Goal: Task Accomplishment & Management: Use online tool/utility

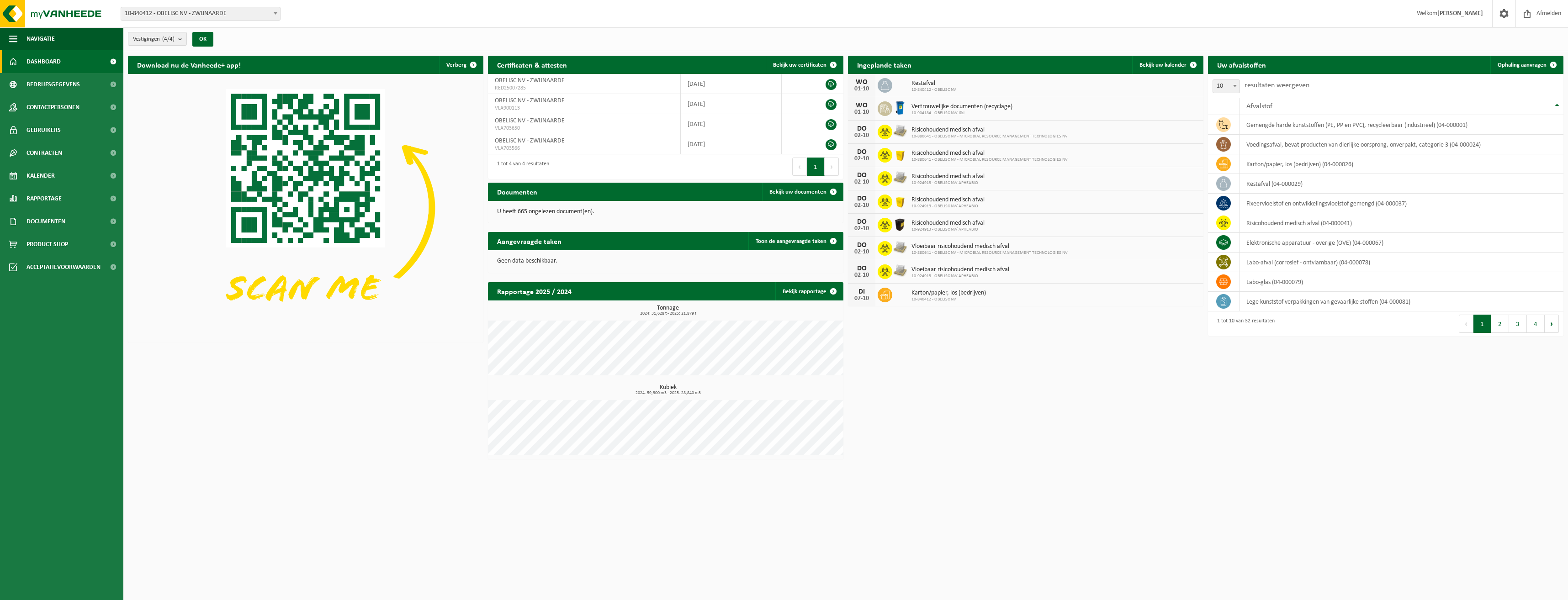
click at [1077, 397] on div "Download nu de Vanheede+ app! Verberg Certificaten & attesten Bekijk uw certifi…" at bounding box center [845, 257] width 1440 height 413
click at [55, 183] on link "Kalender" at bounding box center [61, 176] width 124 height 23
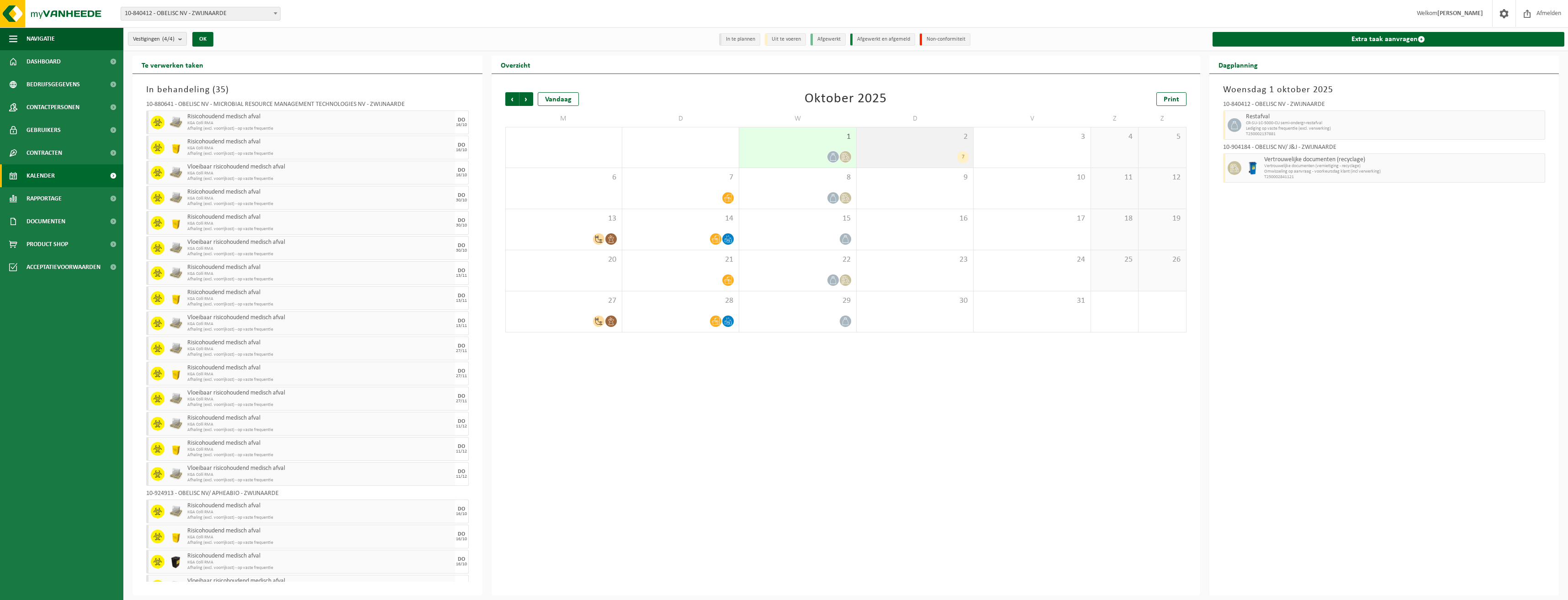
click at [917, 150] on div "2 7" at bounding box center [914, 147] width 116 height 40
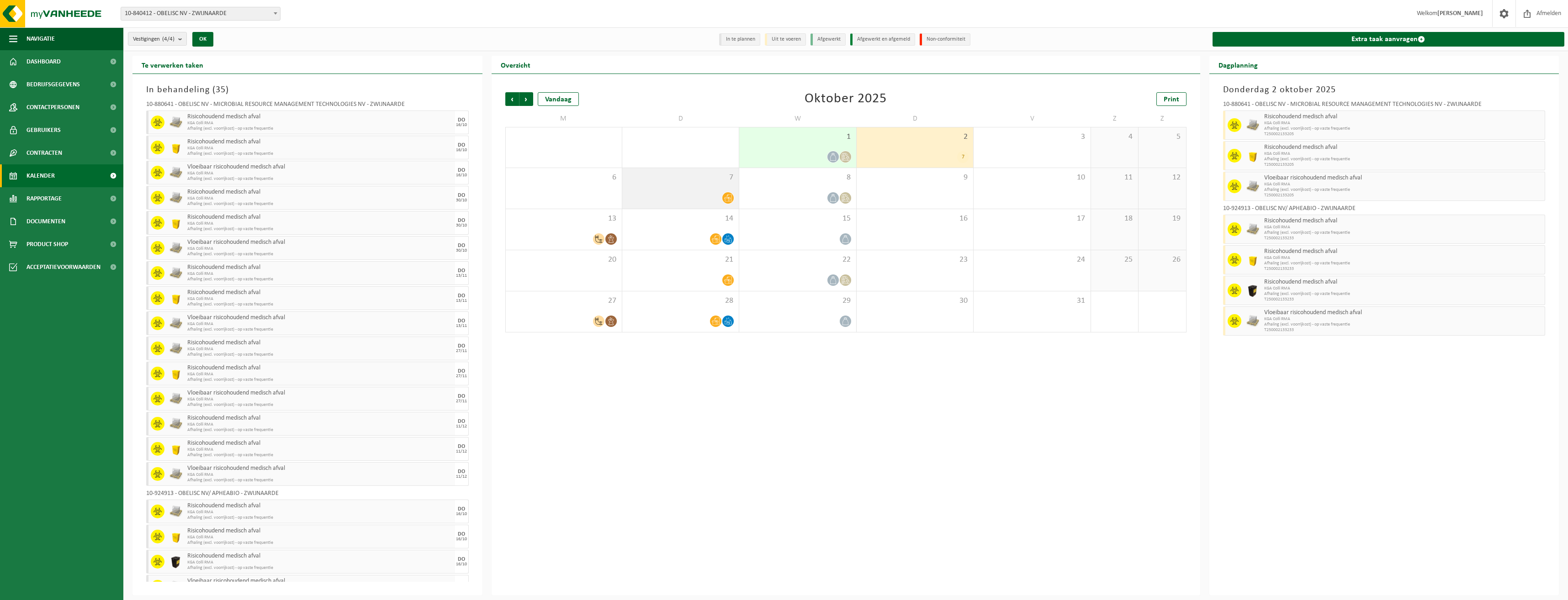
click at [653, 184] on div "7" at bounding box center [680, 188] width 116 height 41
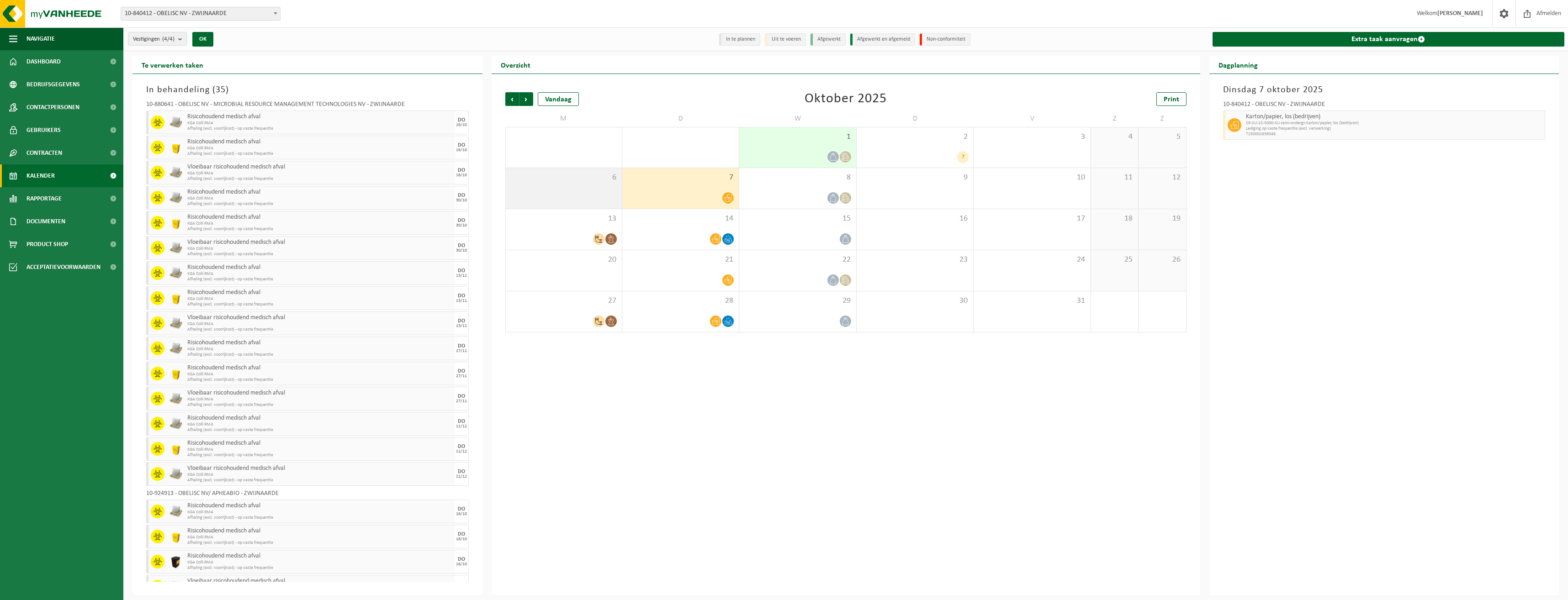
click at [578, 187] on div "6" at bounding box center [564, 188] width 116 height 41
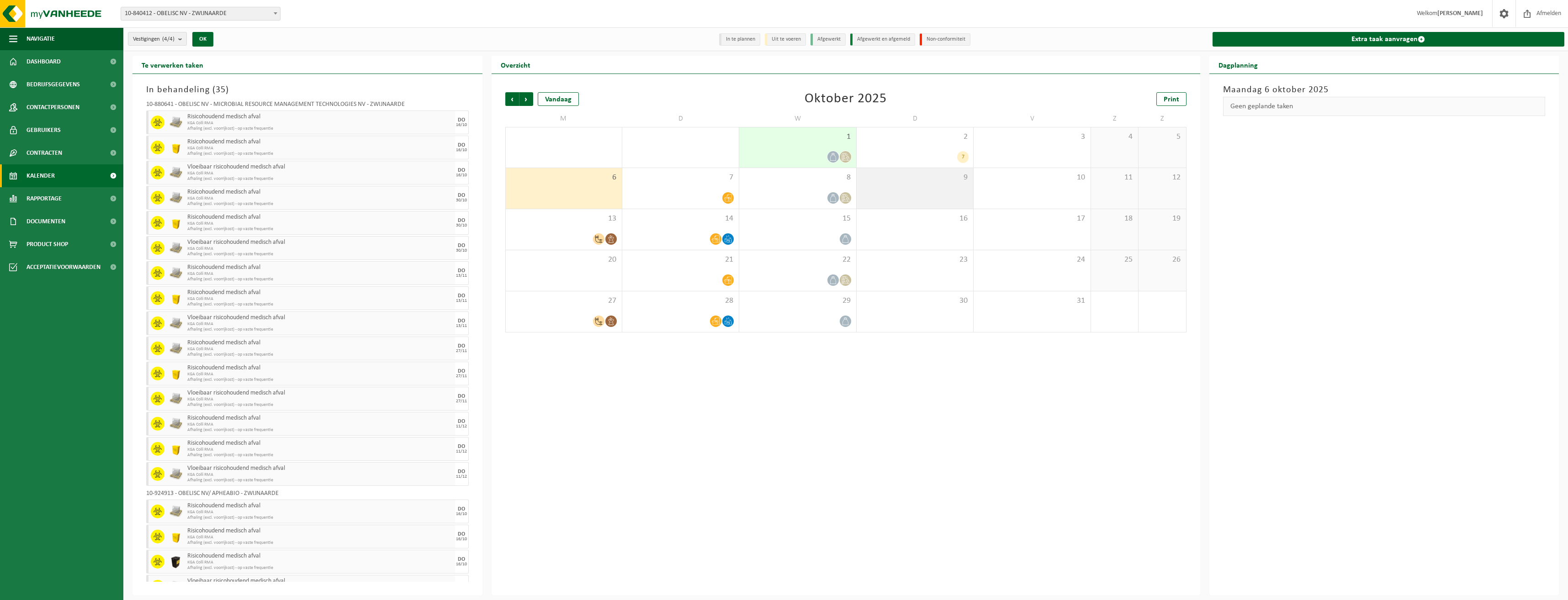
click at [873, 195] on div "9" at bounding box center [914, 188] width 116 height 41
click at [971, 184] on div "9" at bounding box center [914, 188] width 116 height 41
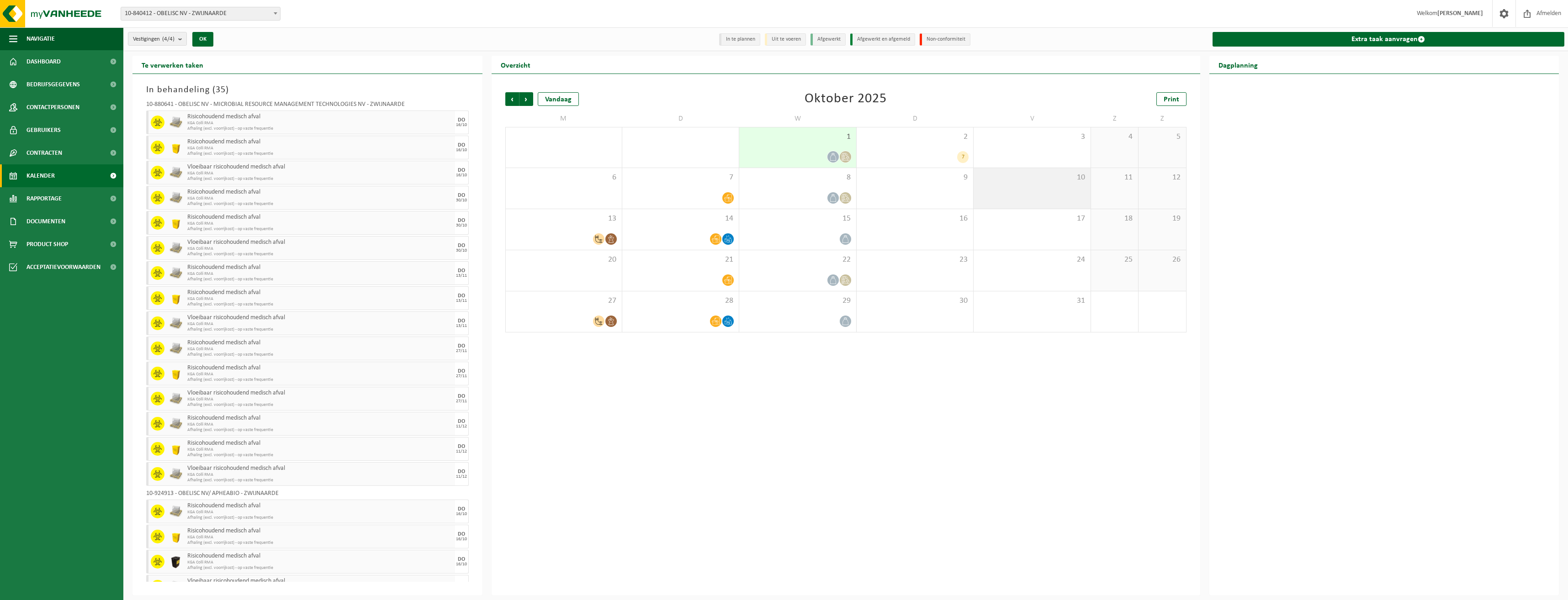
click at [1022, 185] on div "10" at bounding box center [1031, 188] width 116 height 41
click at [1009, 143] on div "3" at bounding box center [1031, 147] width 116 height 40
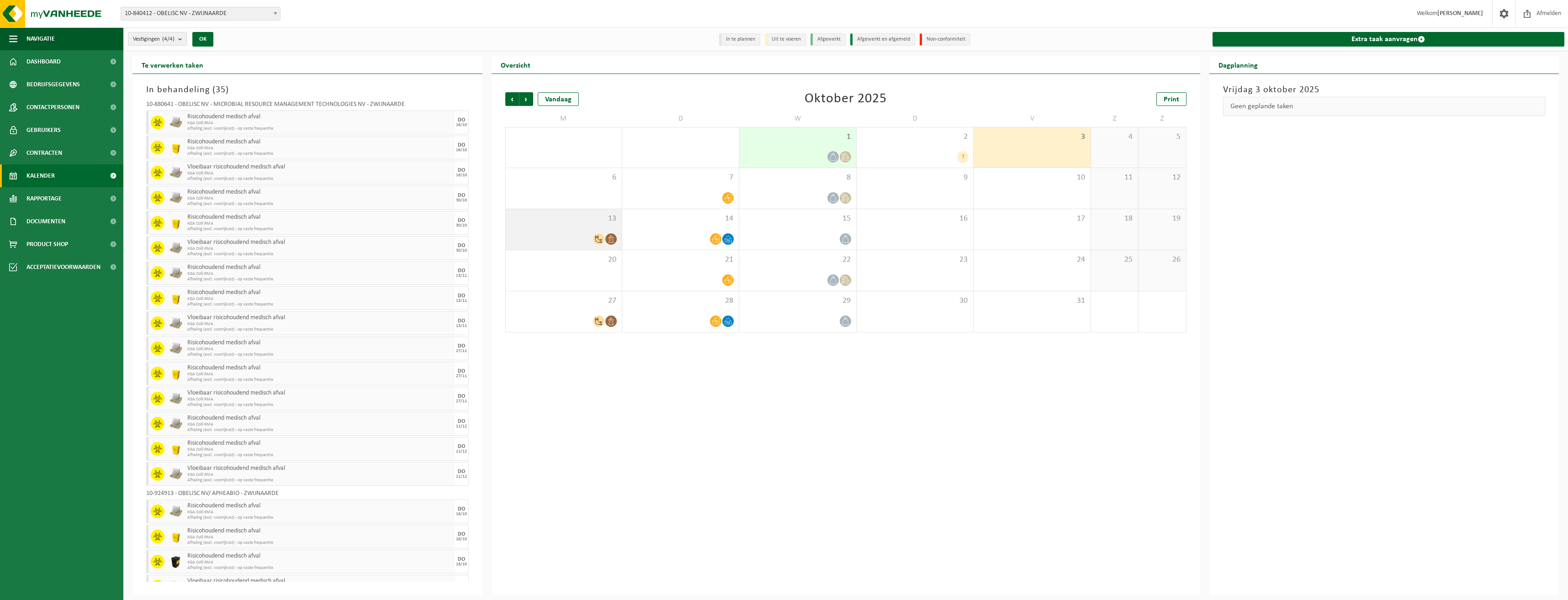
click at [571, 231] on div "13" at bounding box center [564, 229] width 116 height 41
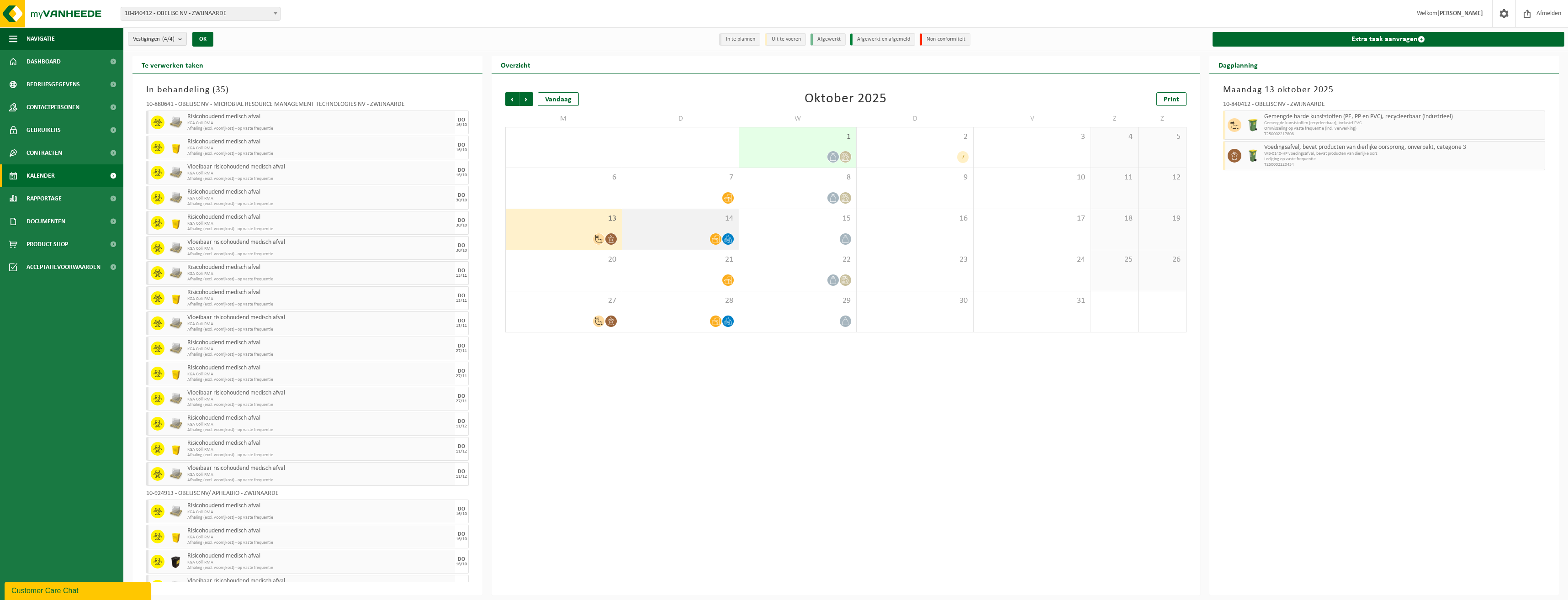
click at [719, 223] on span "14" at bounding box center [681, 218] width 107 height 10
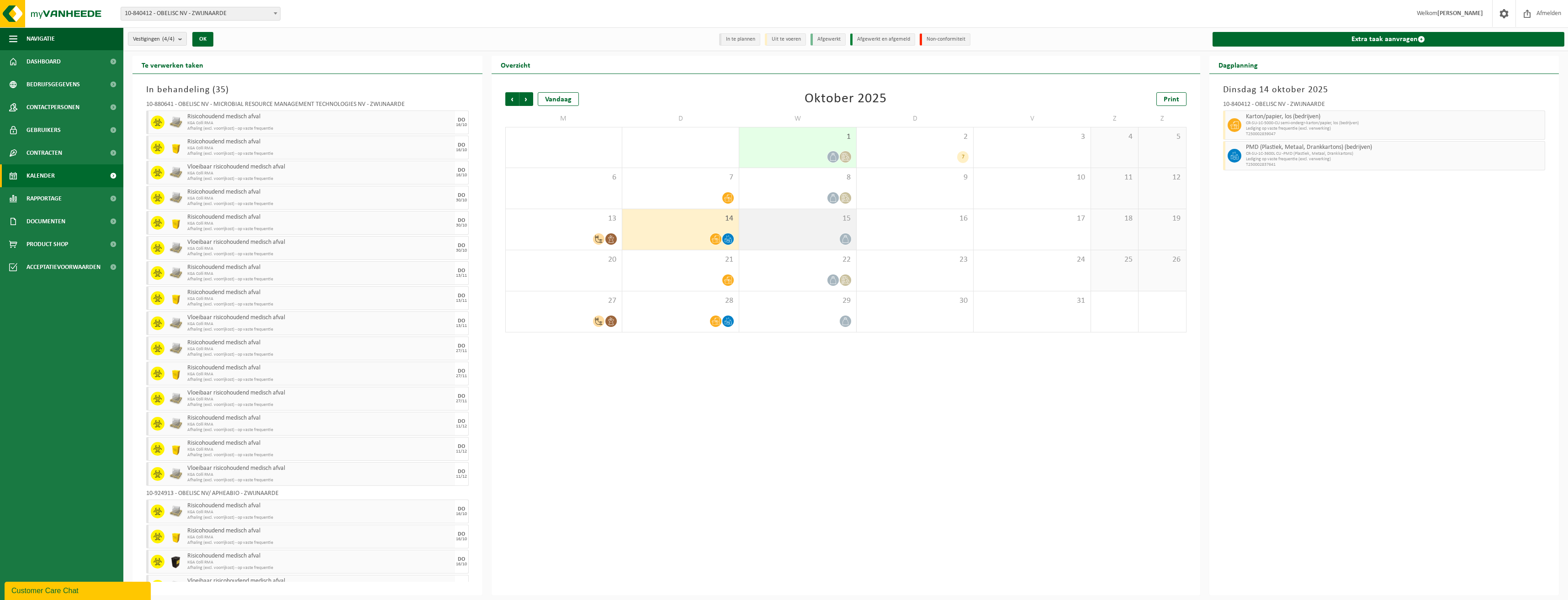
click at [790, 215] on span "15" at bounding box center [797, 218] width 107 height 10
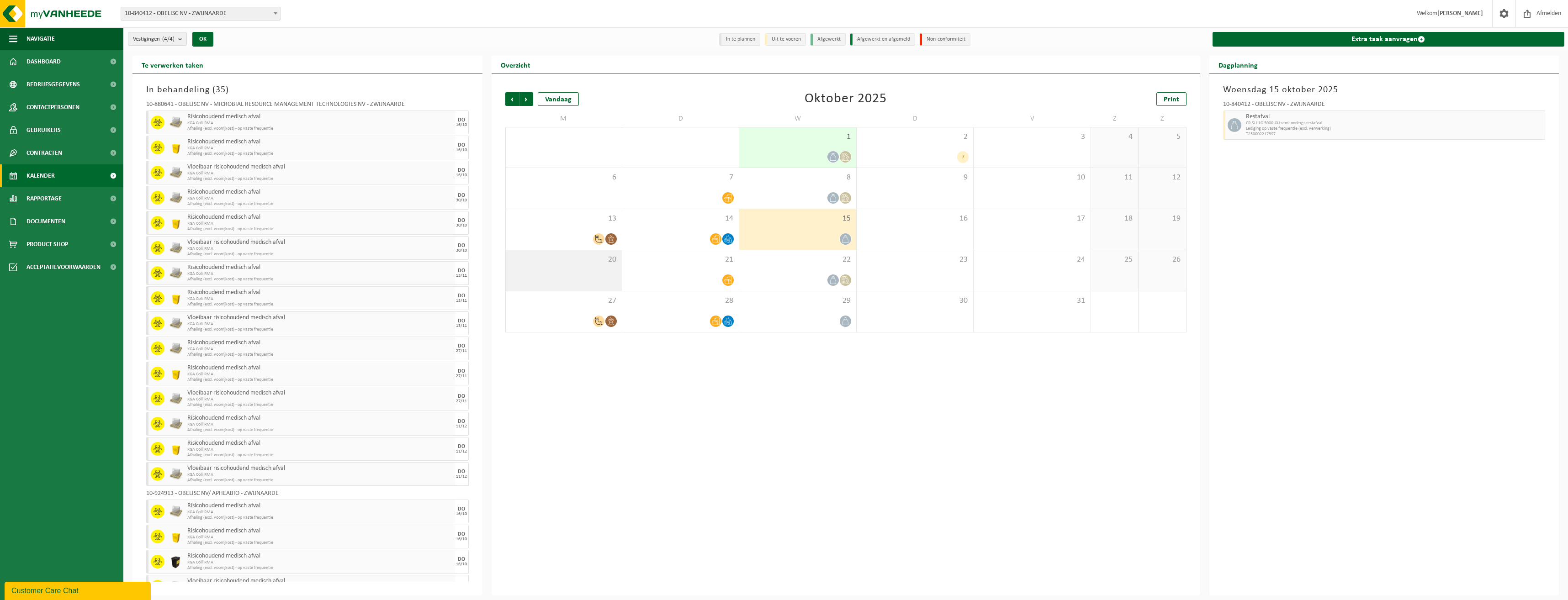
click at [606, 272] on div "20" at bounding box center [564, 270] width 116 height 41
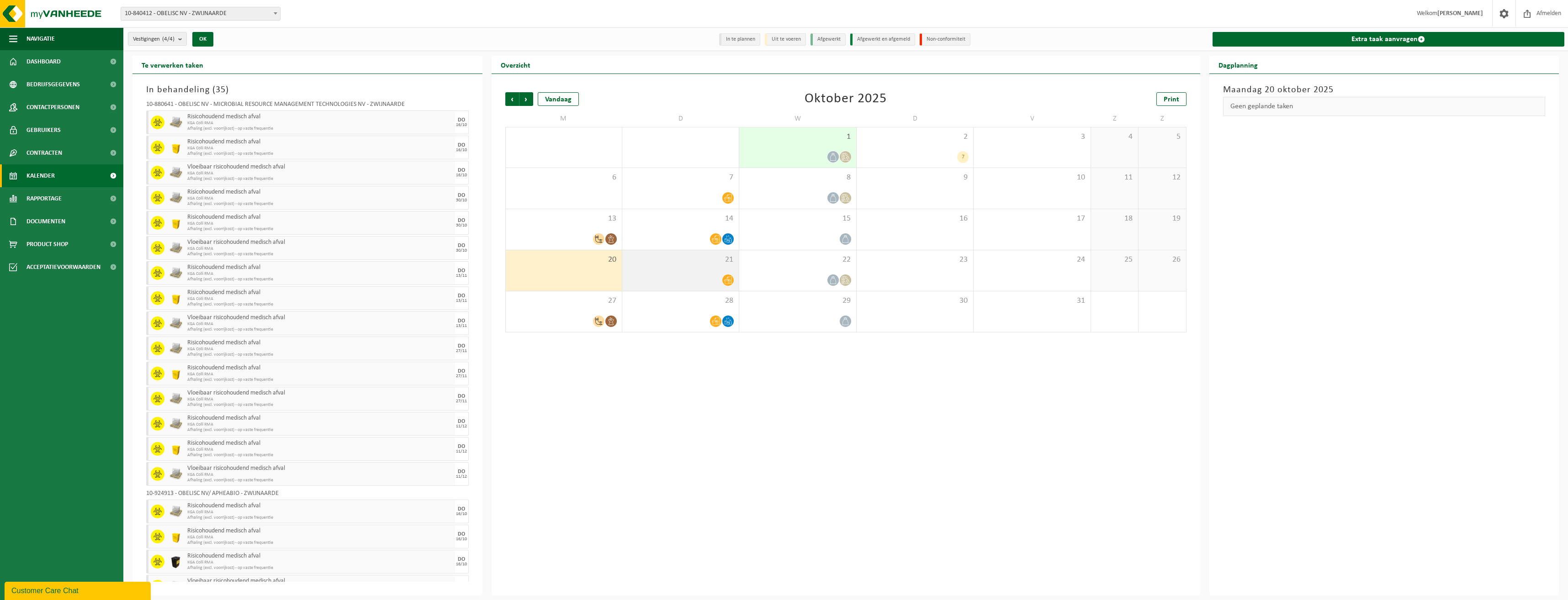
click at [708, 264] on span "21" at bounding box center [681, 260] width 107 height 10
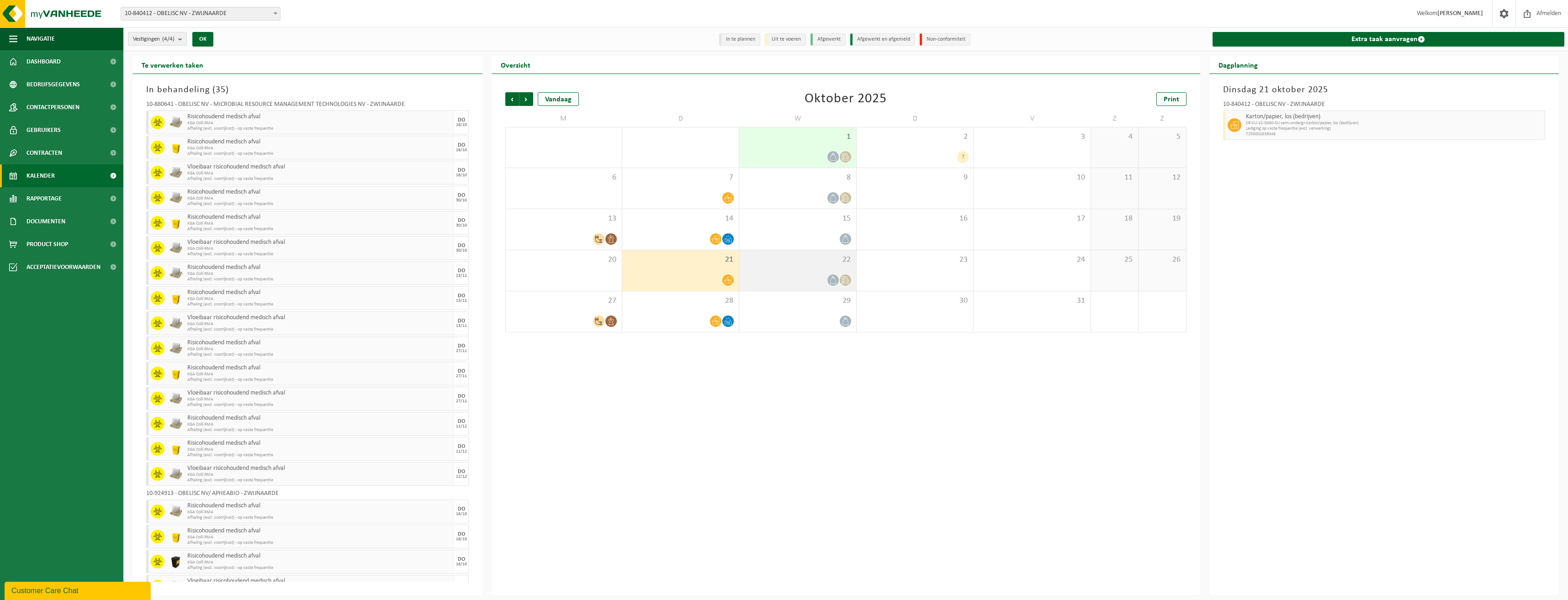
click at [789, 263] on span "22" at bounding box center [797, 260] width 107 height 10
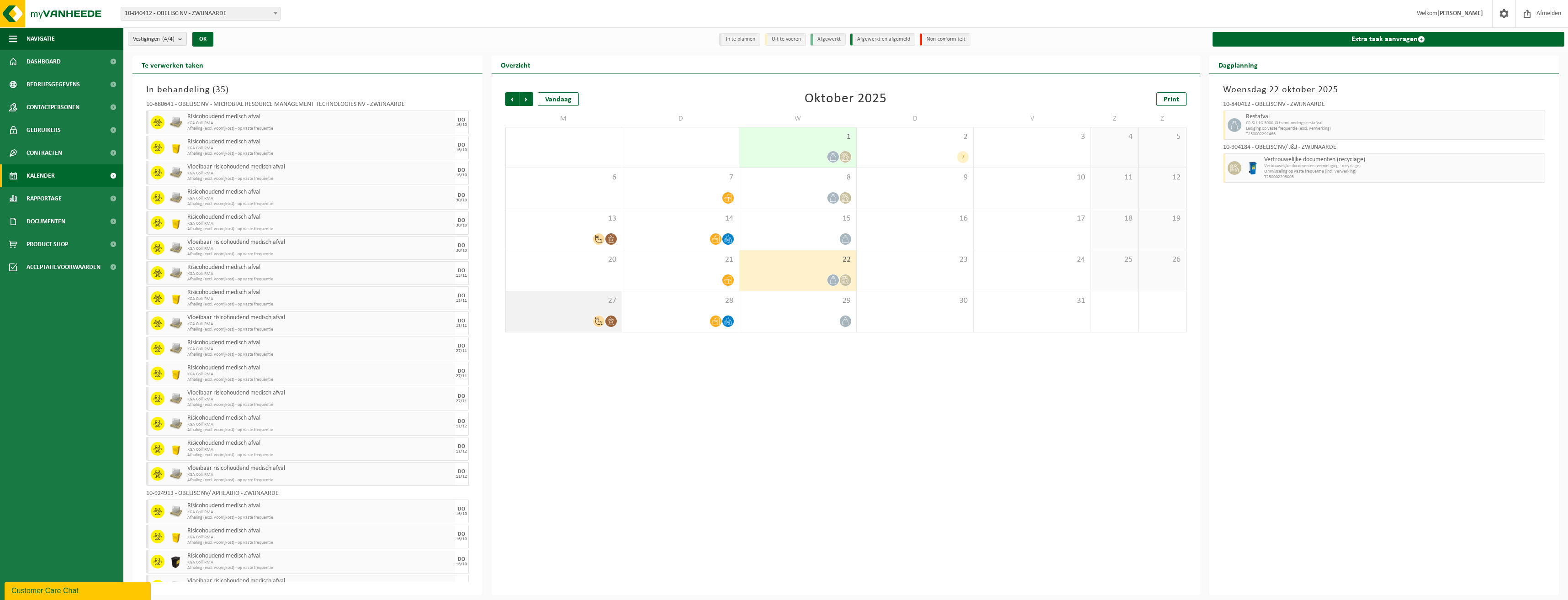
click at [598, 318] on icon at bounding box center [598, 321] width 8 height 8
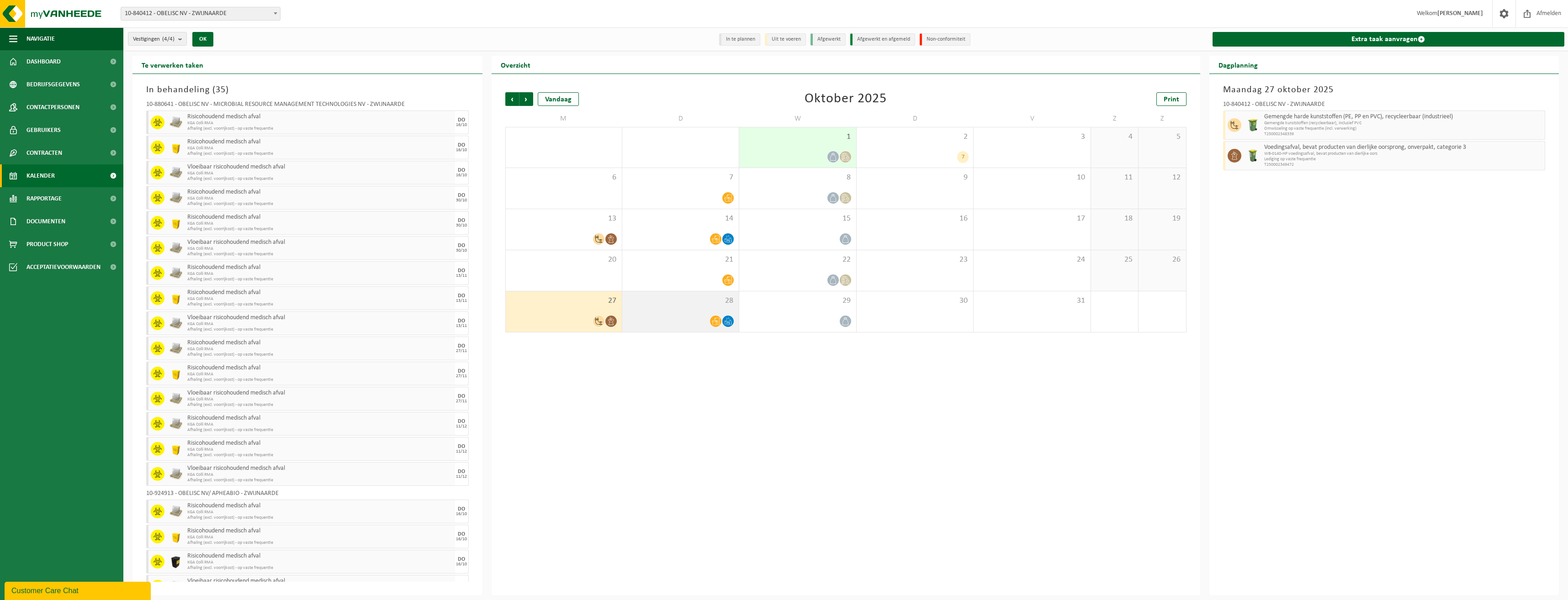
click at [664, 312] on div "28" at bounding box center [680, 312] width 116 height 41
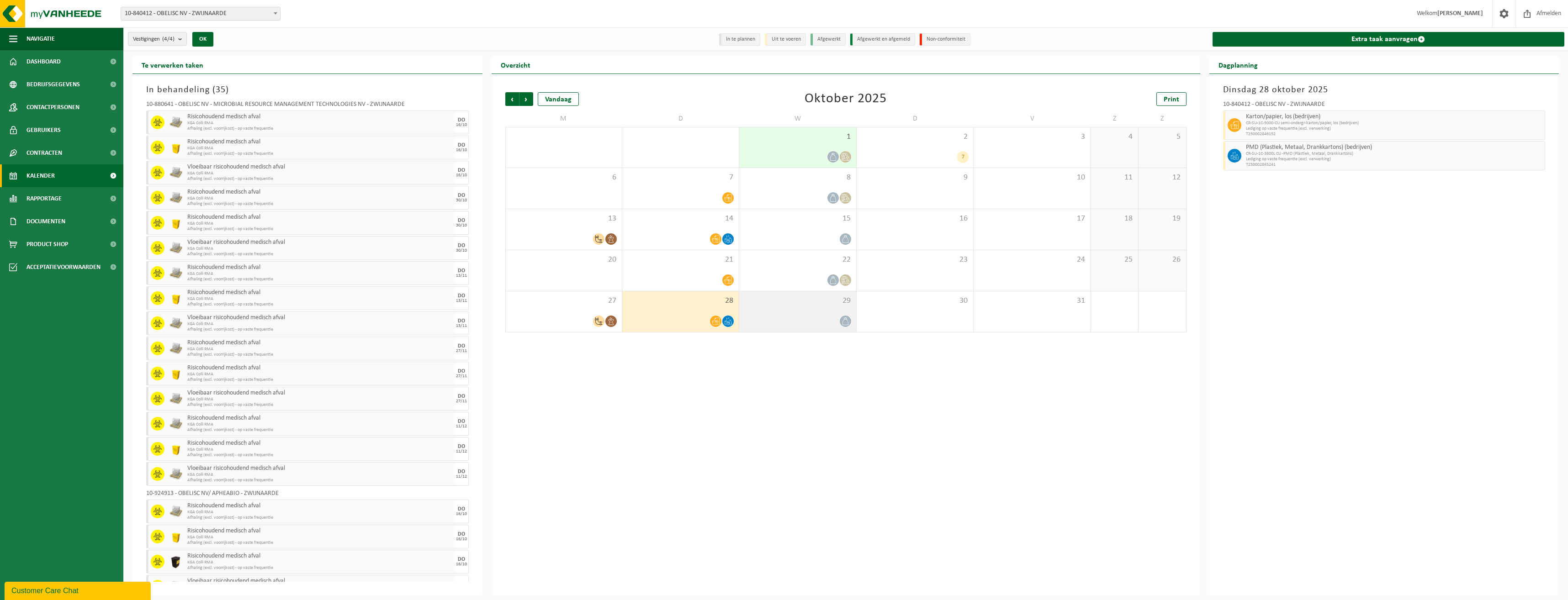
click at [823, 314] on div "29" at bounding box center [797, 312] width 116 height 41
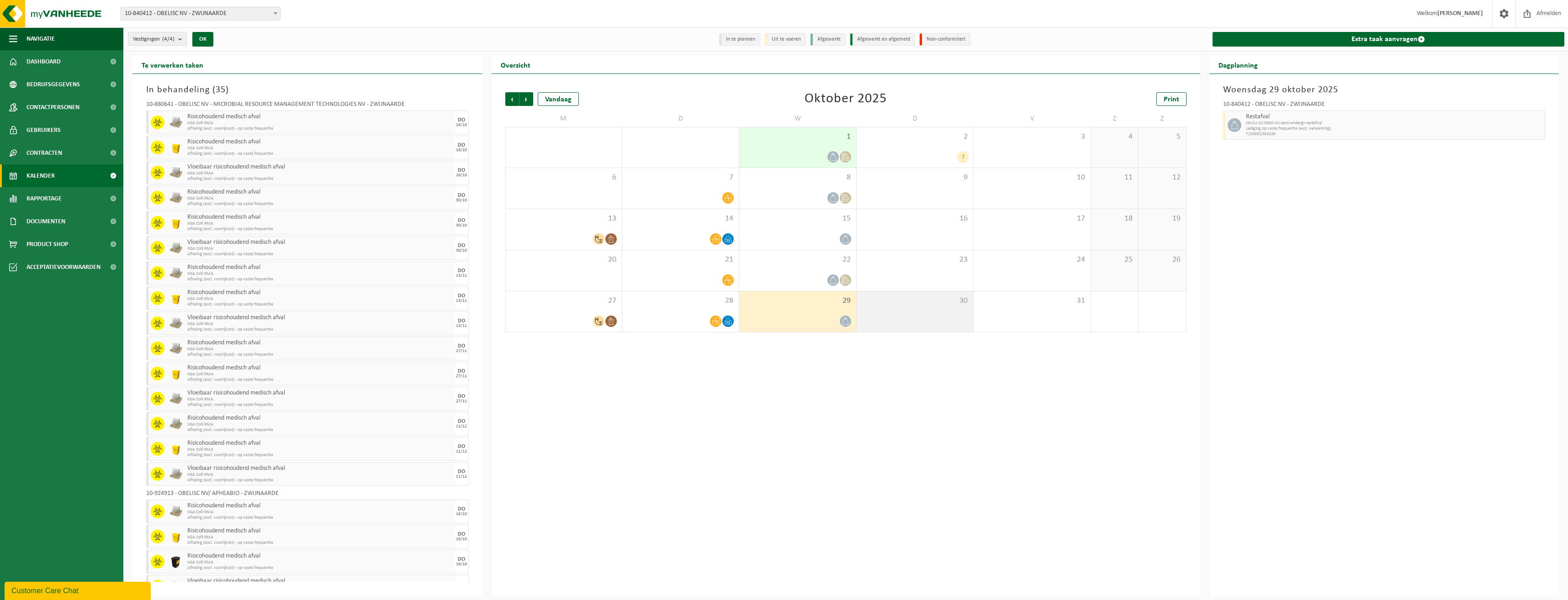
click at [919, 321] on div "30" at bounding box center [914, 312] width 116 height 41
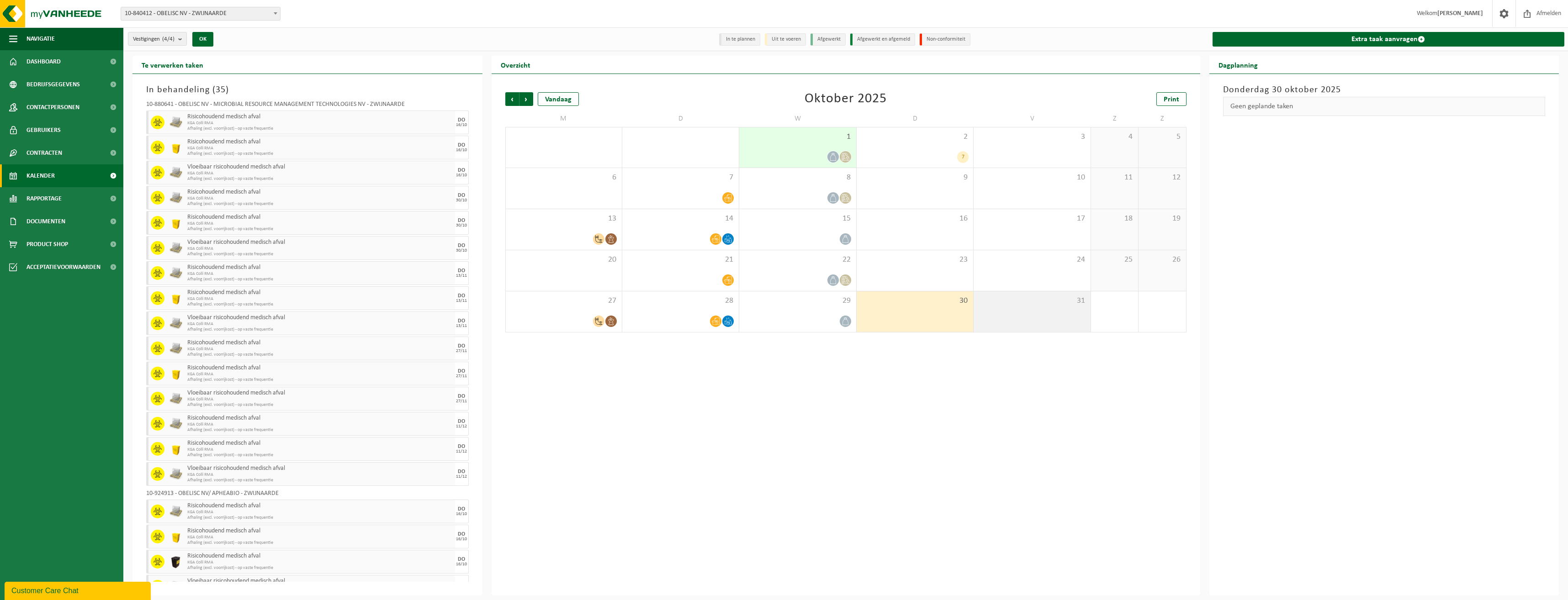
click at [1052, 300] on span "31" at bounding box center [1032, 301] width 107 height 10
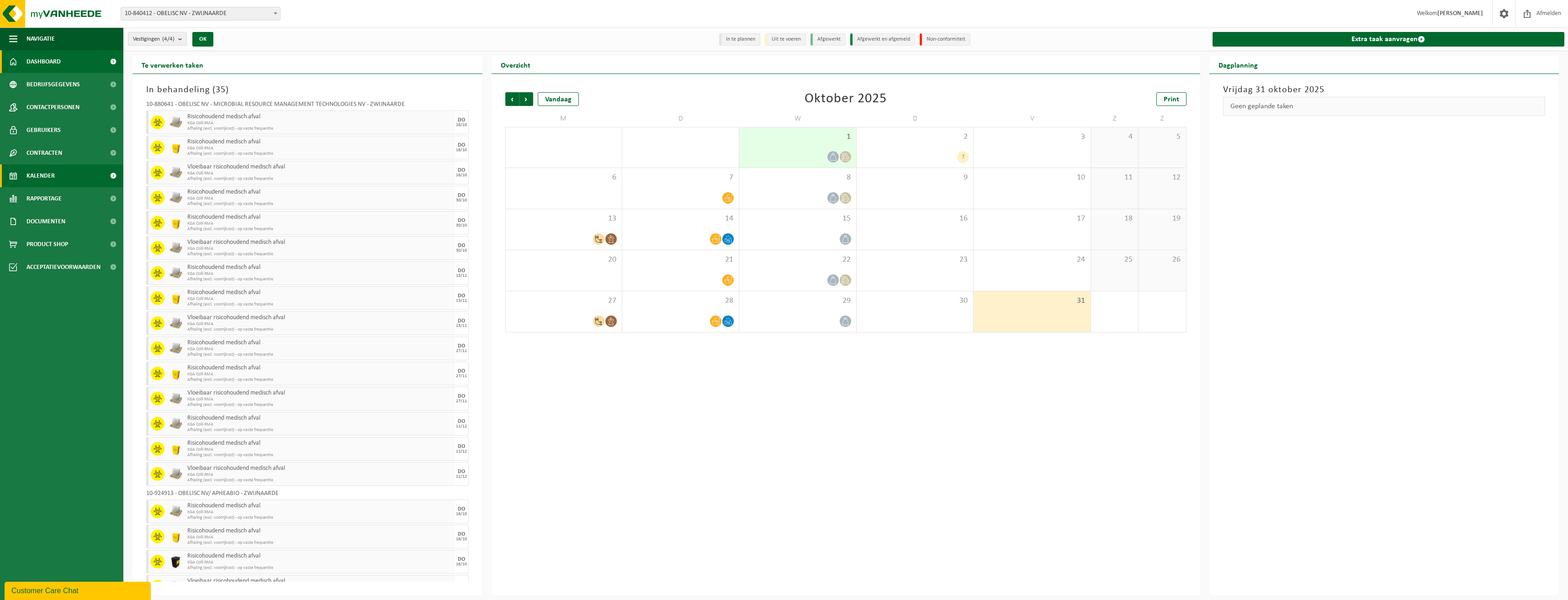
click at [45, 69] on span "Dashboard" at bounding box center [44, 62] width 34 height 23
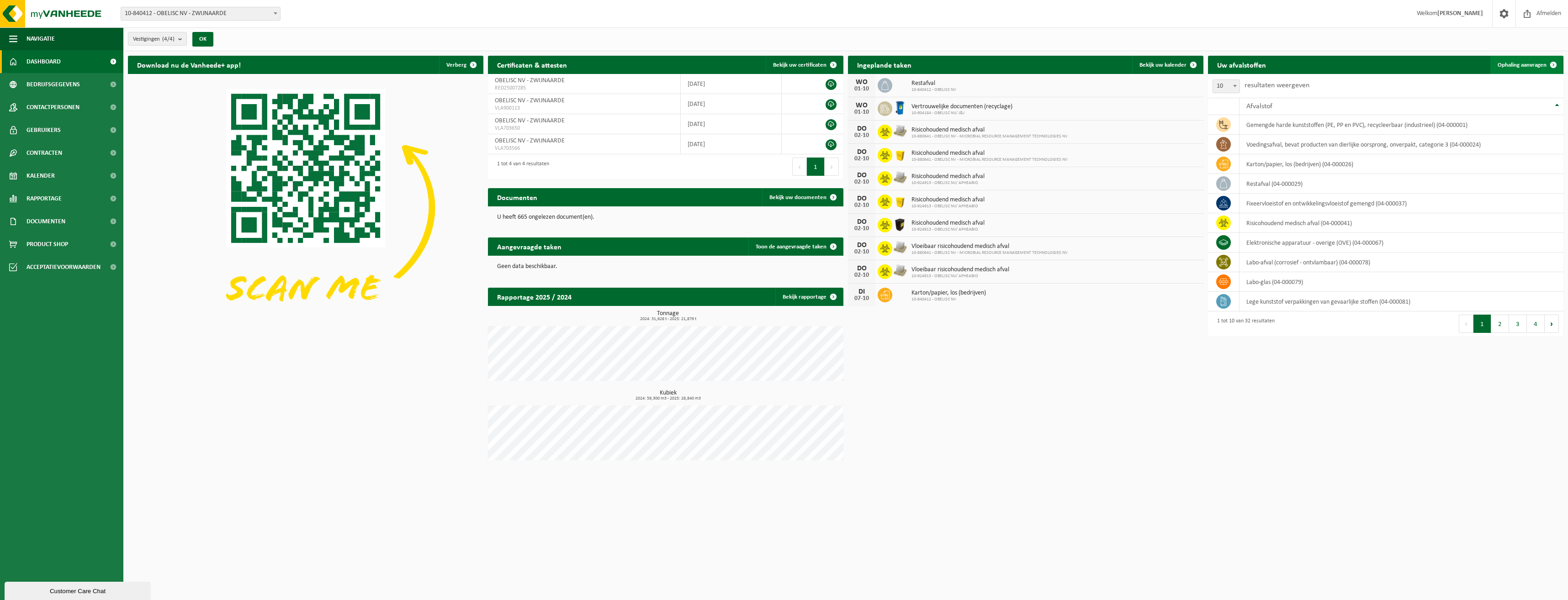
click at [1513, 63] on span "Ophaling aanvragen" at bounding box center [1522, 65] width 49 height 6
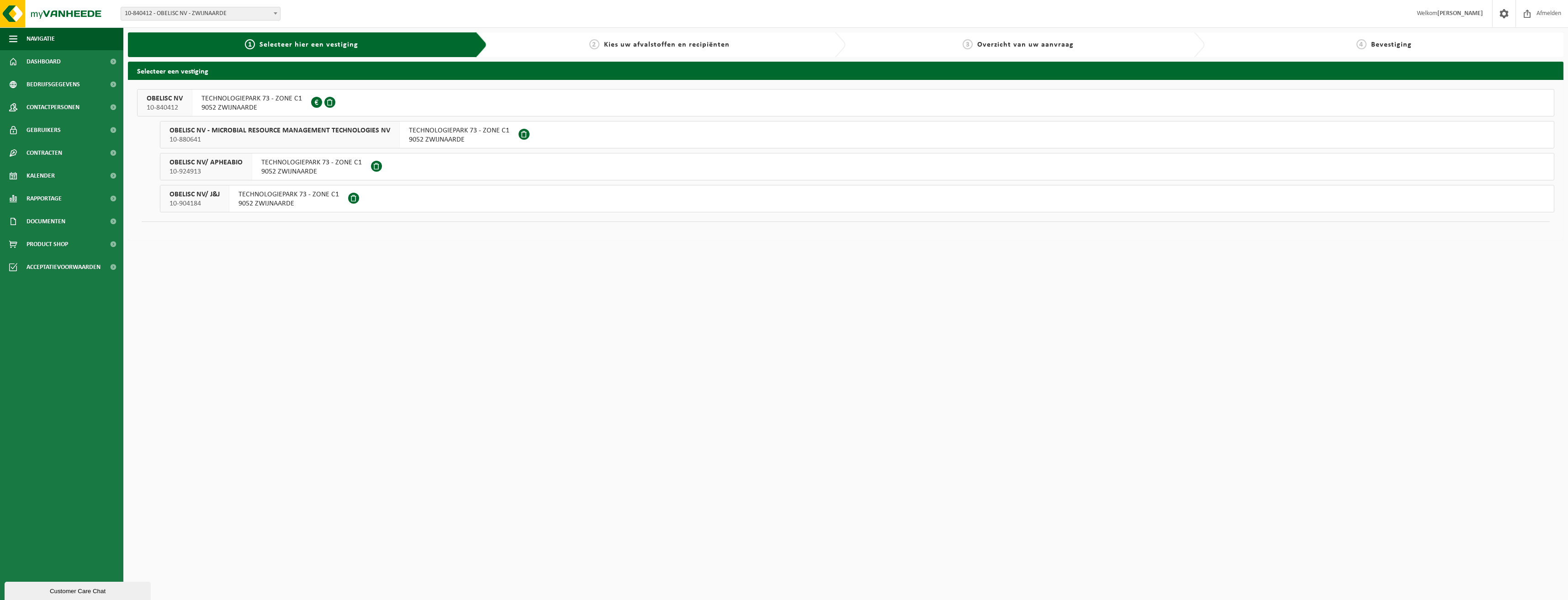
click at [376, 138] on span "10-880641" at bounding box center [279, 139] width 221 height 9
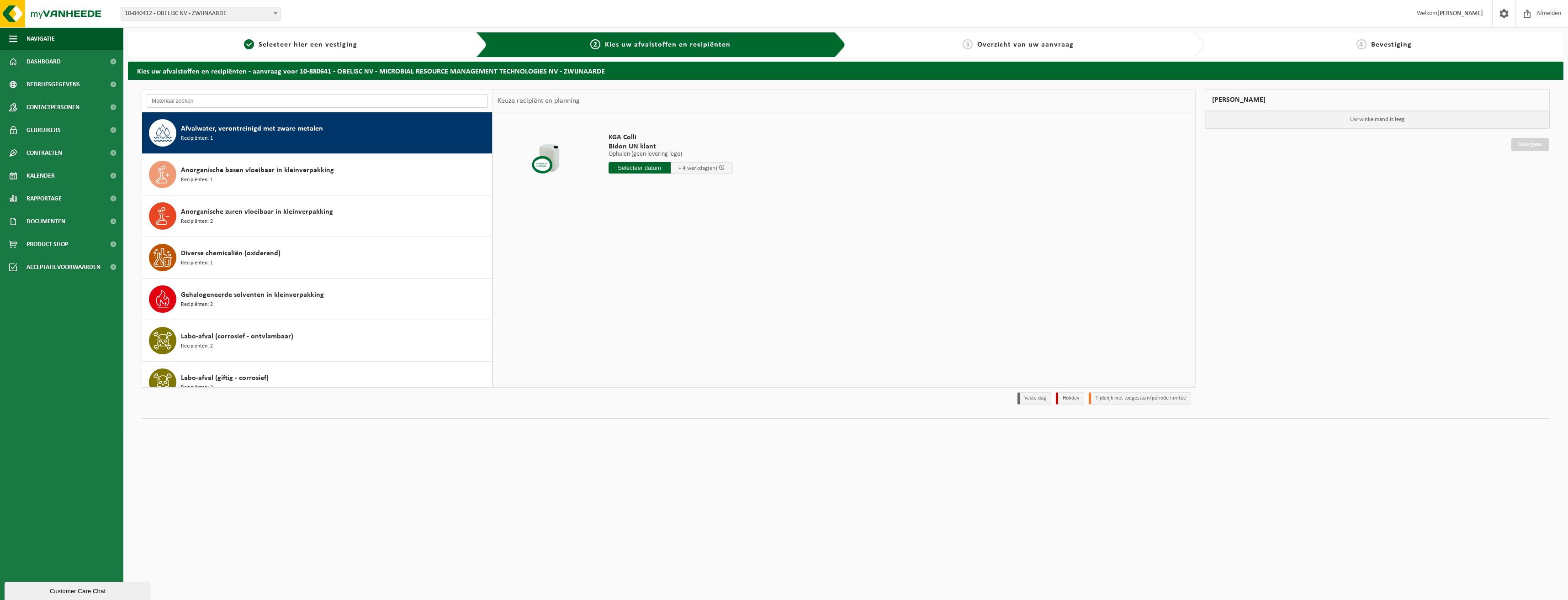
click at [212, 98] on input "text" at bounding box center [317, 101] width 341 height 14
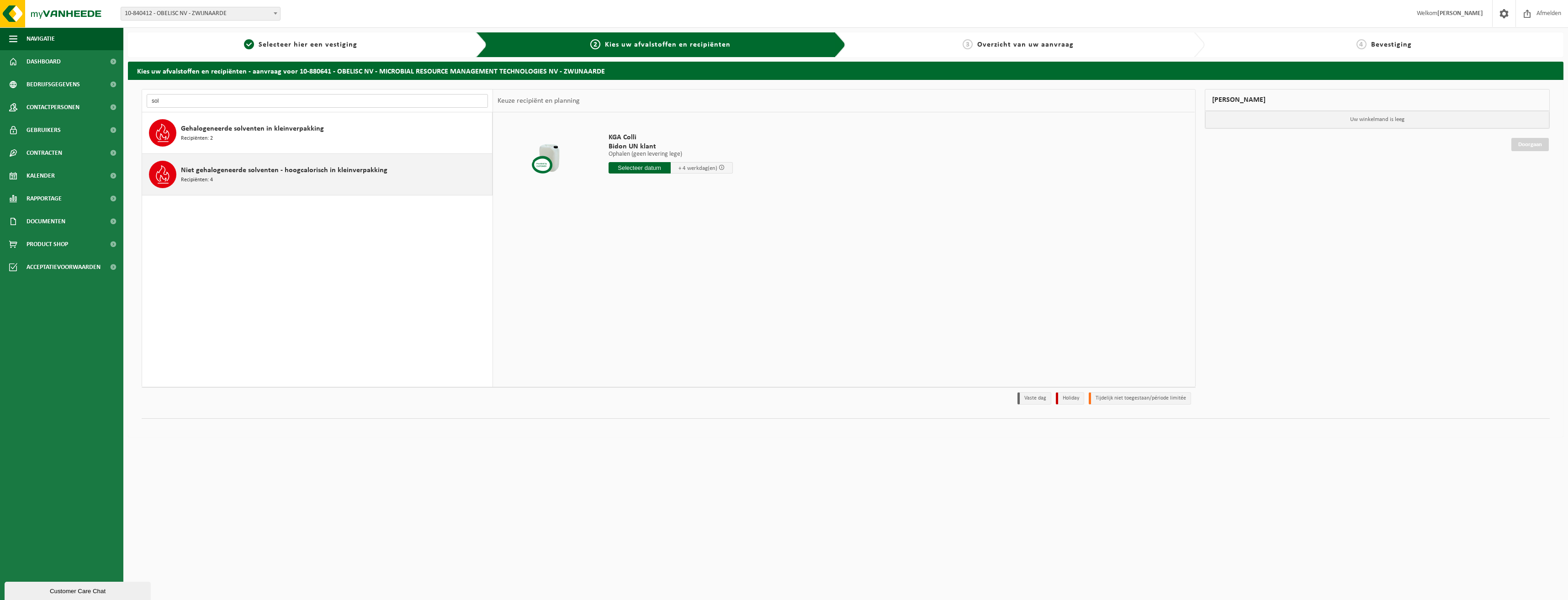
type input "sol"
click at [245, 173] on span "Niet gehalogeneerde solventen - hoogcalorisch in kleinverpakking" at bounding box center [284, 170] width 206 height 11
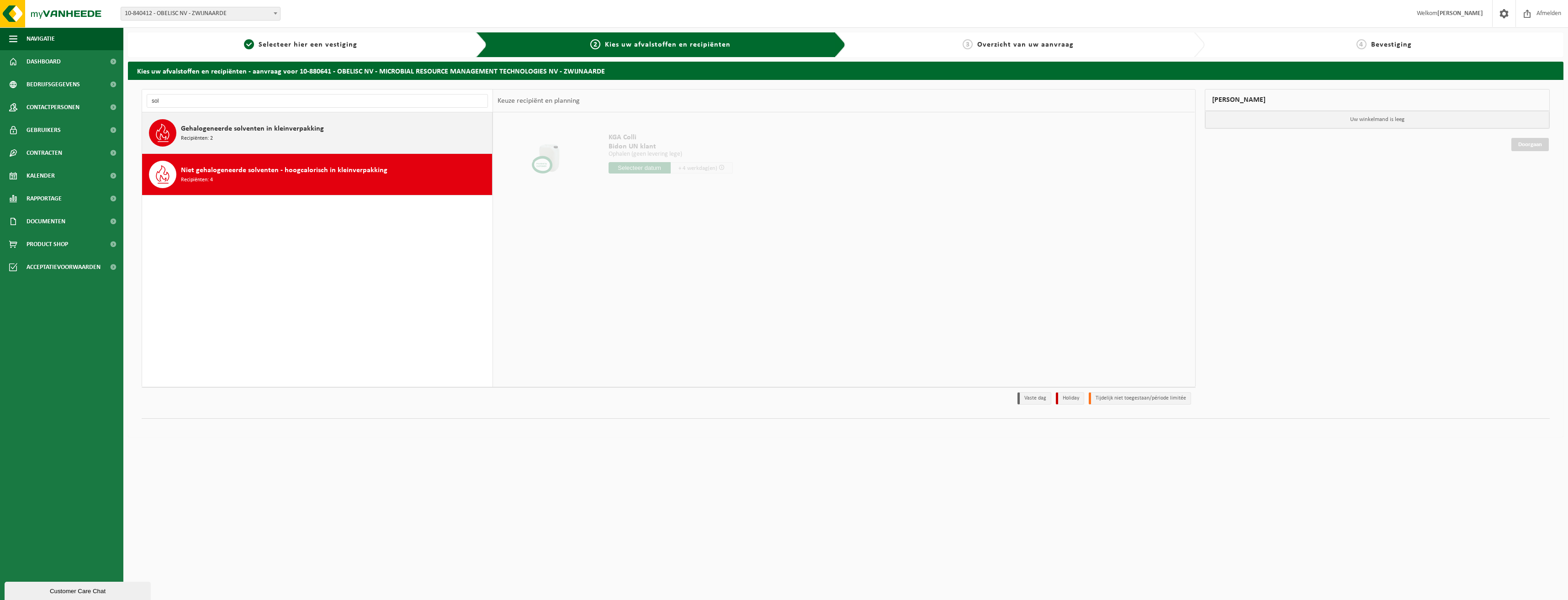
click at [195, 133] on span "Gehalogeneerde solventen in kleinverpakking" at bounding box center [252, 129] width 143 height 11
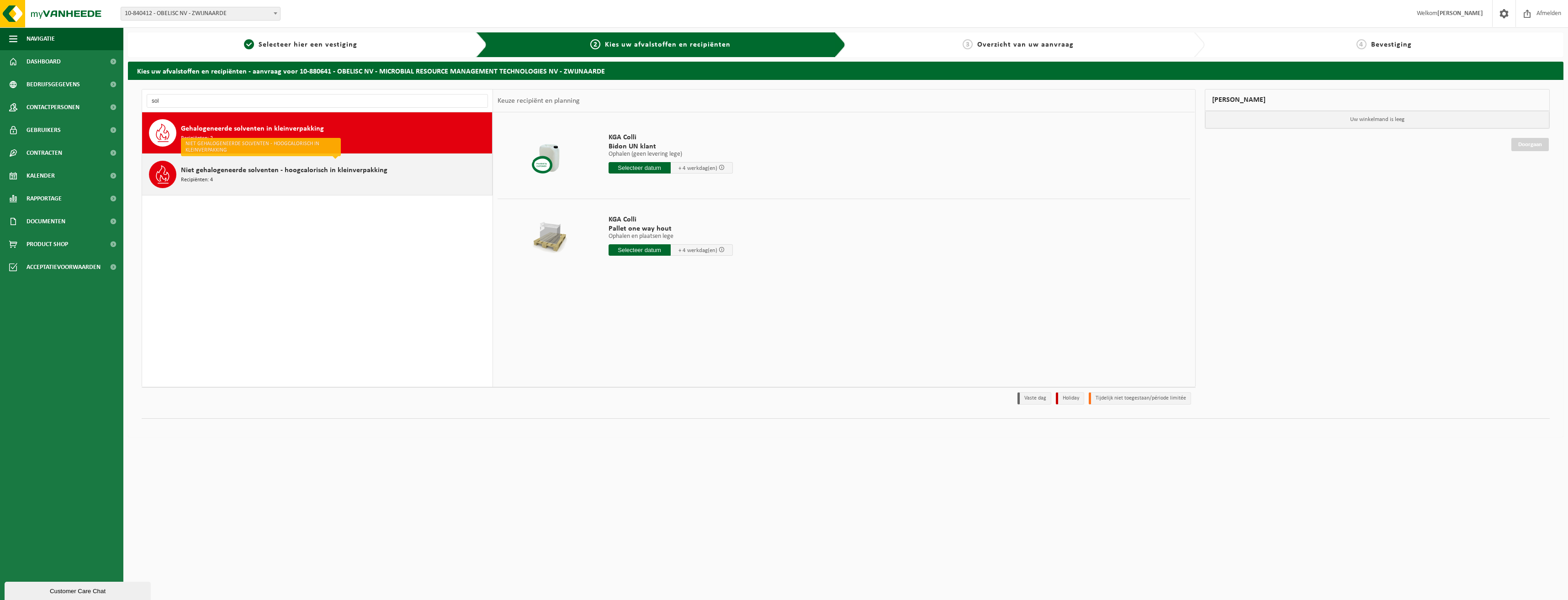
click at [240, 176] on div "Niet gehalogeneerde solventen - hoogcalorisch in kleinverpakking Recipiënten: 4" at bounding box center [335, 174] width 309 height 27
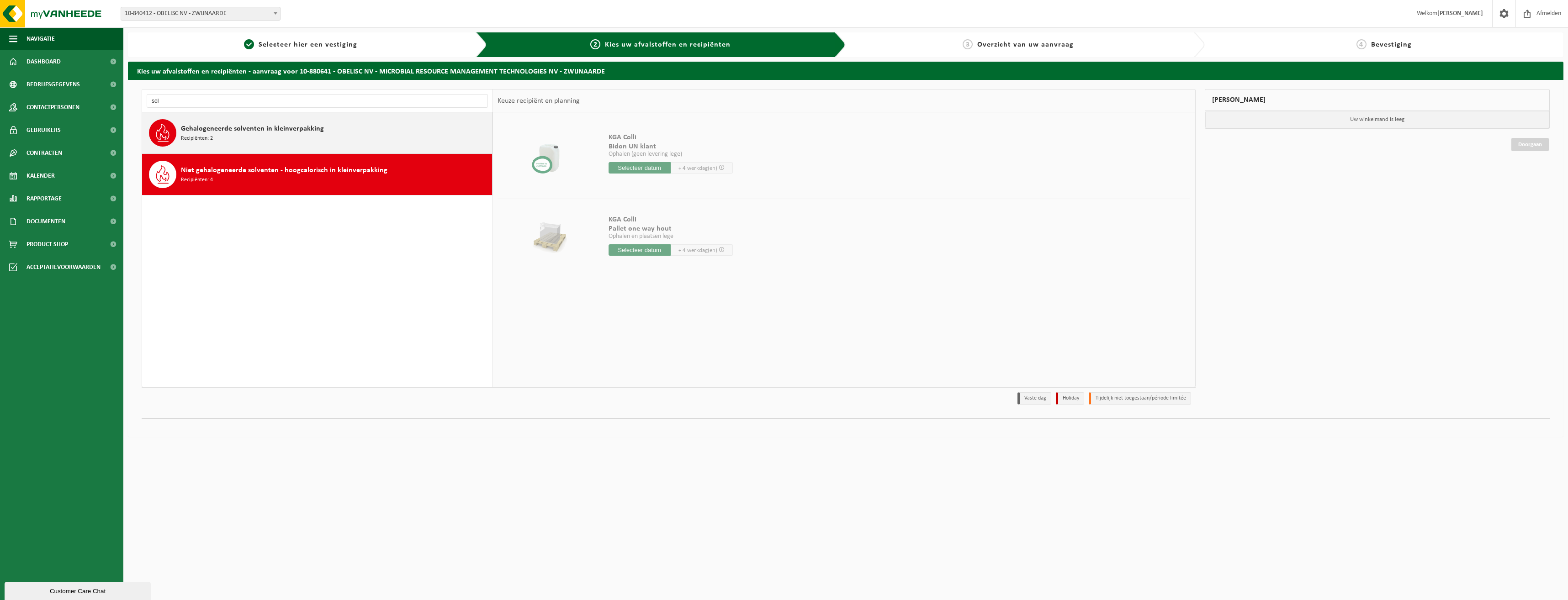
click at [278, 127] on span "Gehalogeneerde solventen in kleinverpakking" at bounding box center [252, 129] width 143 height 11
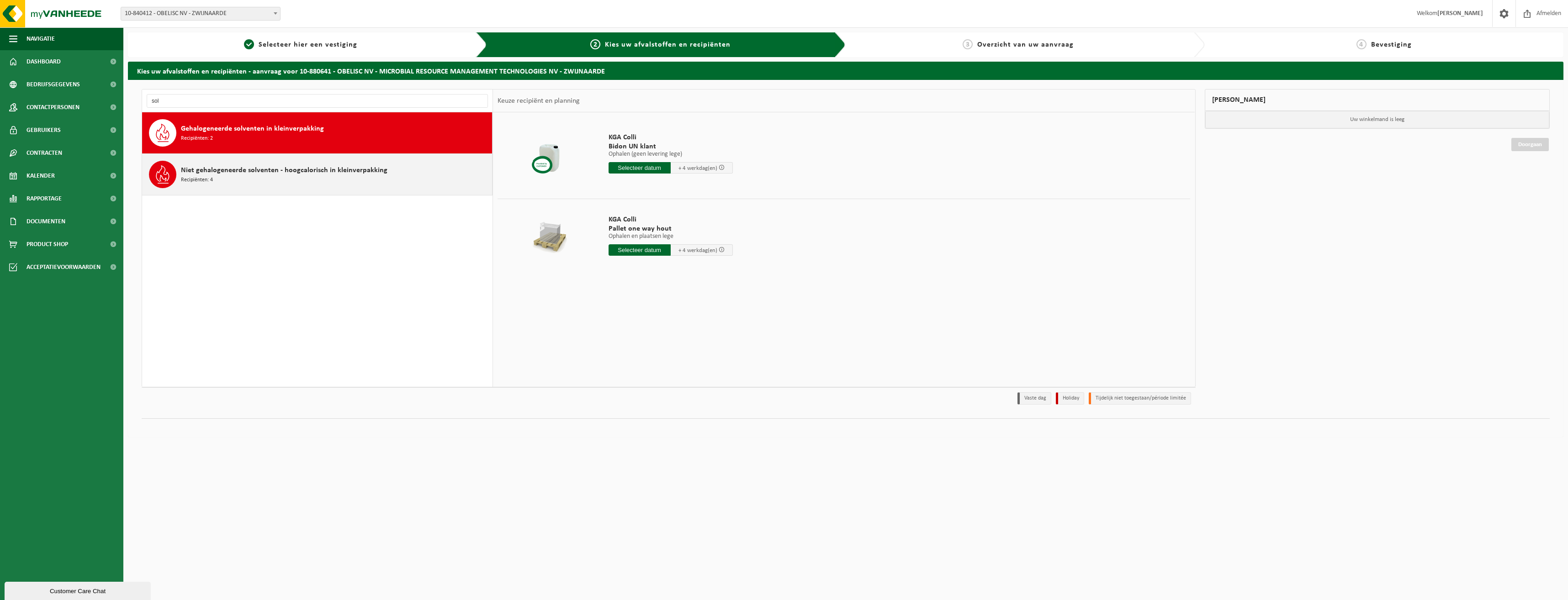
click at [245, 169] on span "Niet gehalogeneerde solventen - hoogcalorisch in kleinverpakking" at bounding box center [284, 170] width 206 height 11
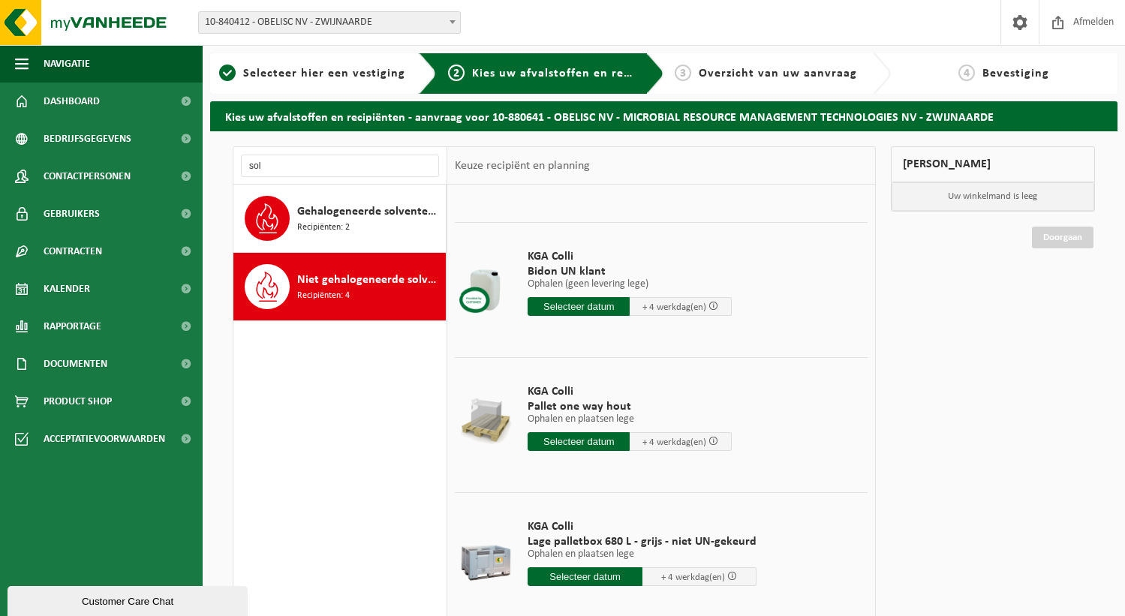
scroll to position [104, 0]
